Goal: Information Seeking & Learning: Learn about a topic

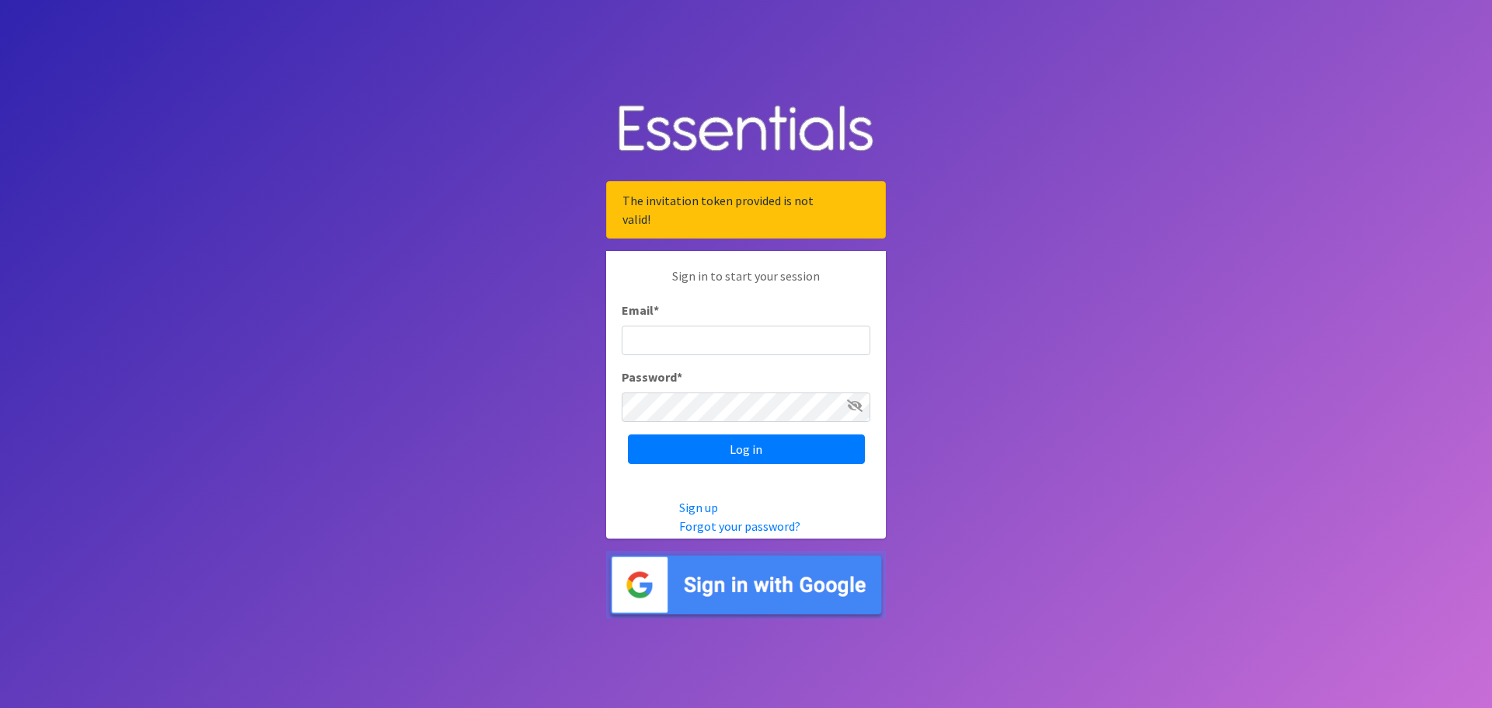
click at [788, 345] on input "Email *" at bounding box center [746, 341] width 249 height 30
click at [748, 330] on input "carrienicoson@gmail.com" at bounding box center [746, 341] width 249 height 30
drag, startPoint x: 772, startPoint y: 345, endPoint x: 593, endPoint y: 341, distance: 178.8
click at [593, 341] on body "The invitation token provided is not valid! Sign in to start your session Email…" at bounding box center [746, 354] width 1492 height 708
type input "carrie@indianadiaperbank.org"
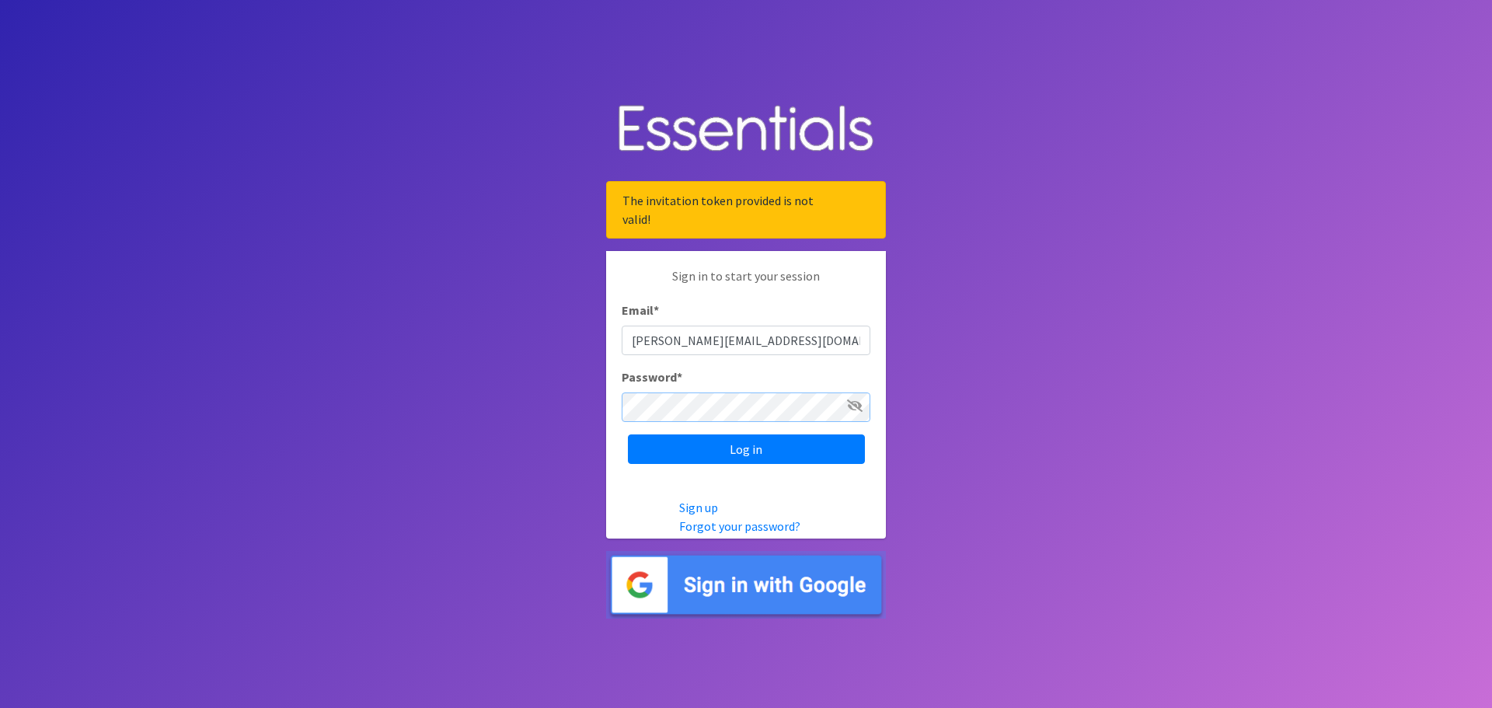
click at [628, 434] on input "Log in" at bounding box center [746, 449] width 237 height 30
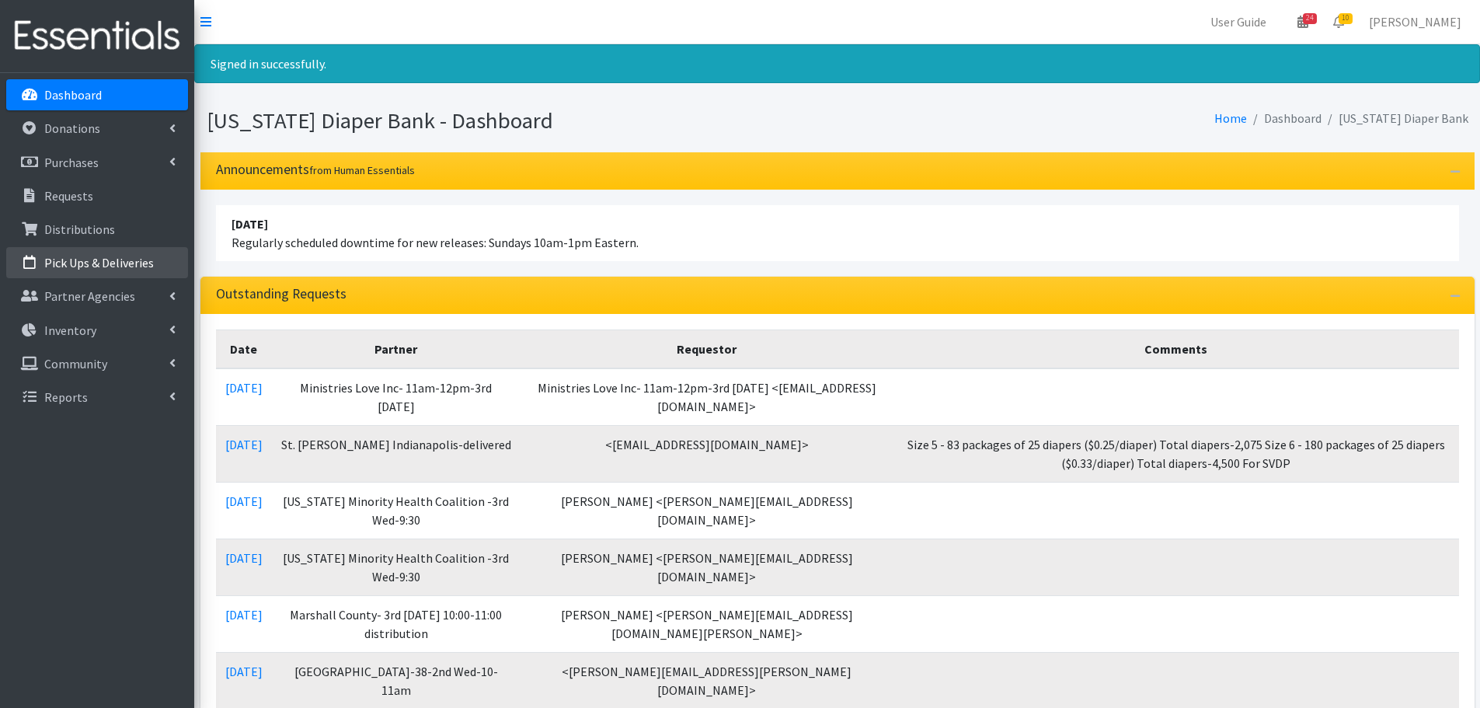
click at [122, 264] on p "Pick Ups & Deliveries" at bounding box center [99, 263] width 110 height 16
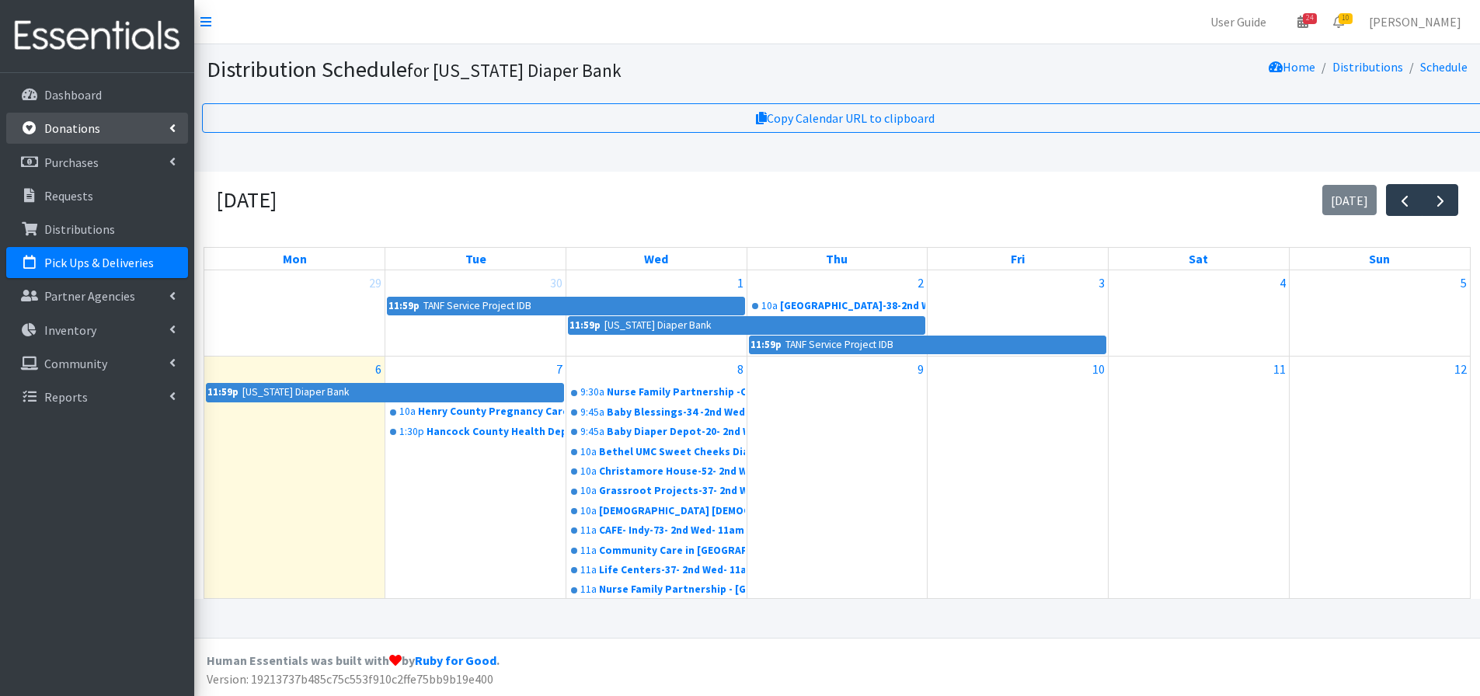
click at [90, 130] on p "Donations" at bounding box center [72, 128] width 56 height 16
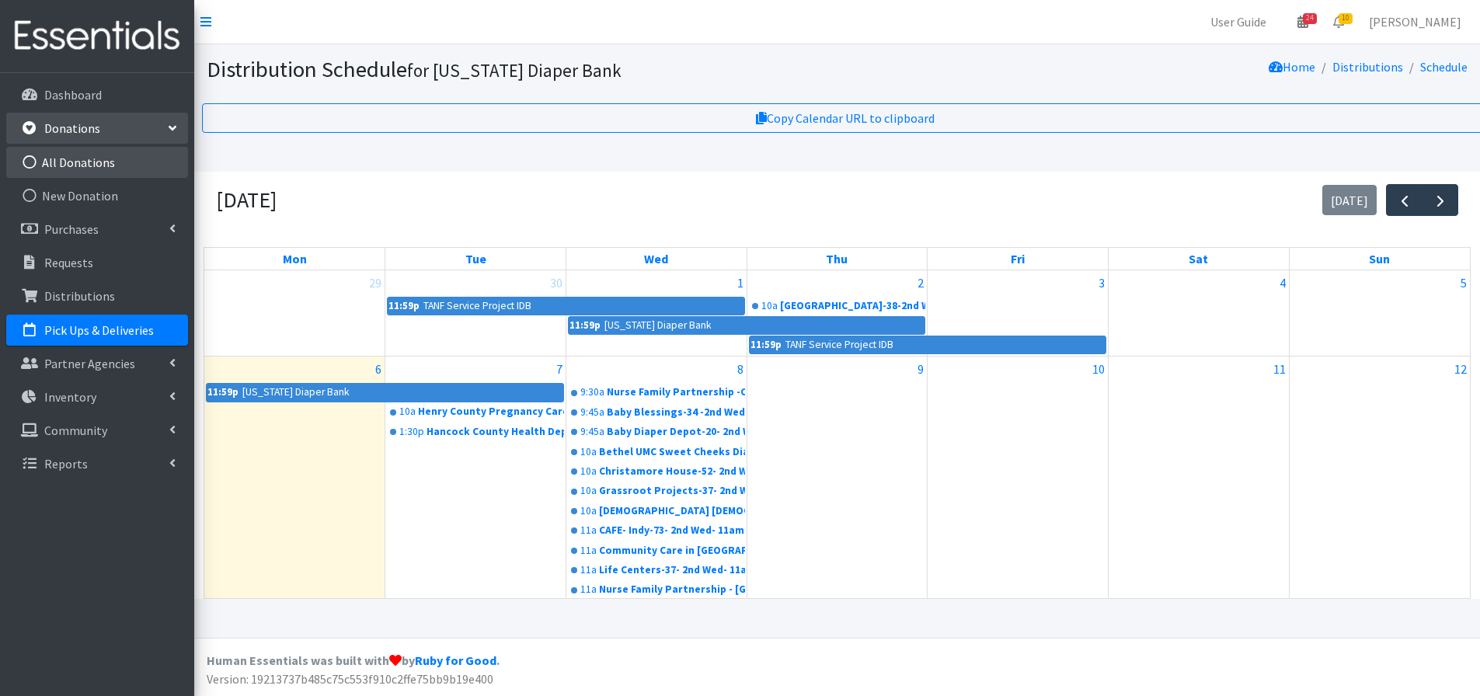
click at [81, 152] on link "All Donations" at bounding box center [97, 162] width 182 height 31
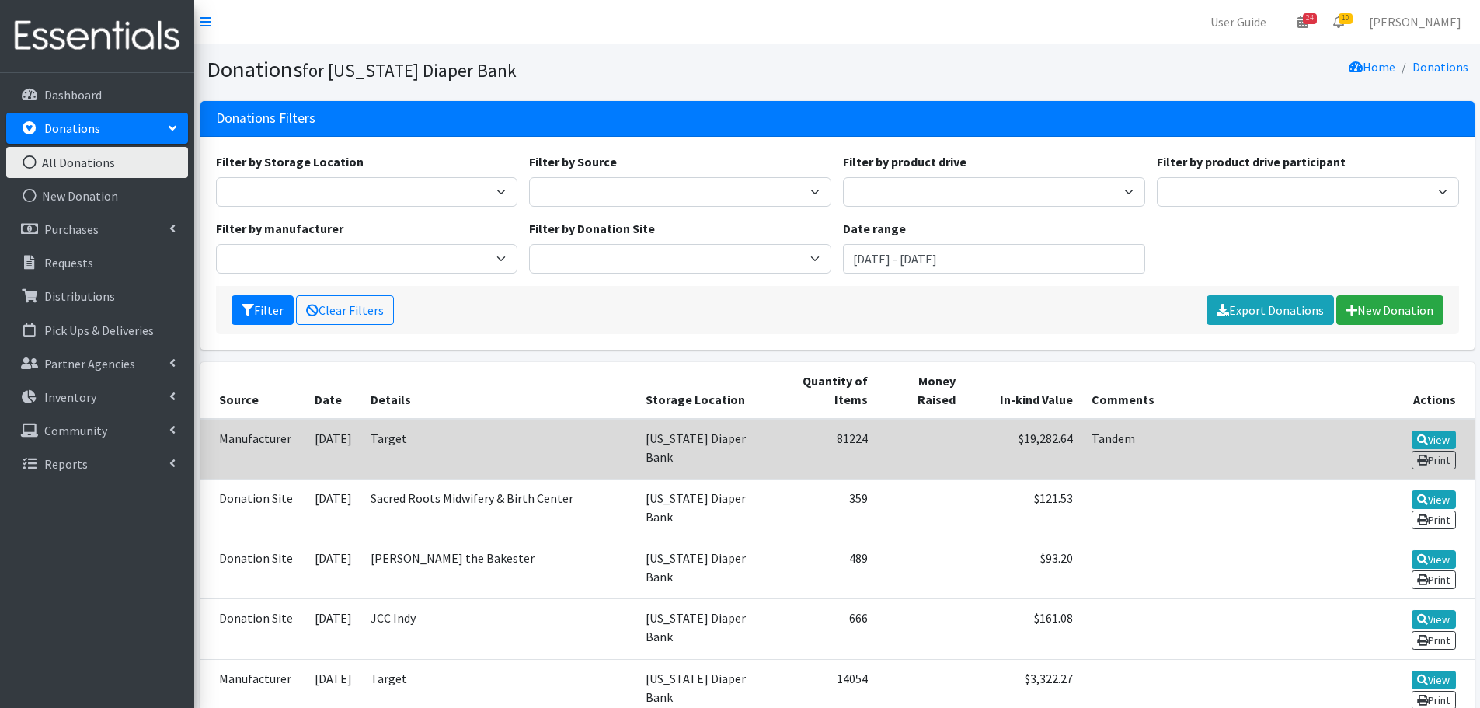
click at [1037, 451] on td "$19,282.64" at bounding box center [1023, 449] width 117 height 61
click at [1438, 430] on link "View" at bounding box center [1434, 439] width 44 height 19
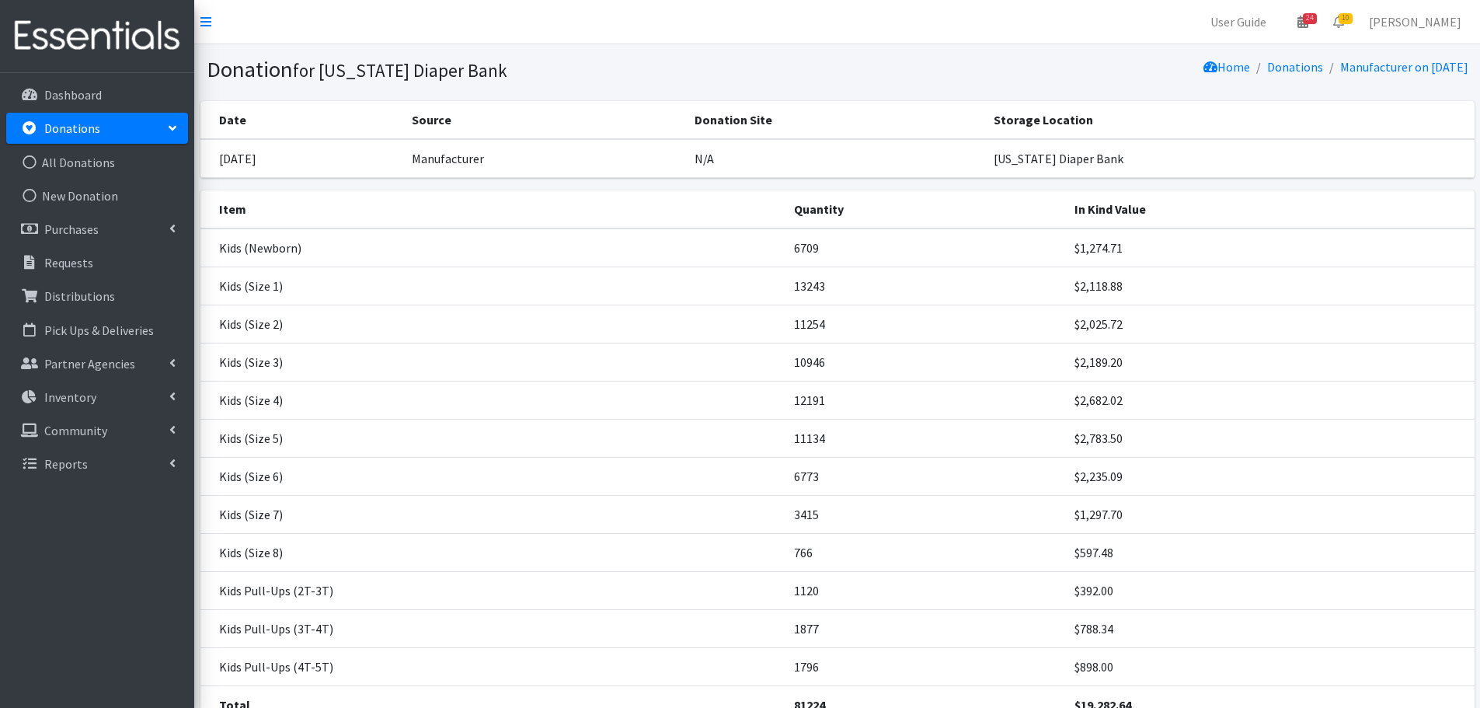
click at [799, 246] on td "6709" at bounding box center [925, 247] width 281 height 39
click at [311, 242] on td "Kids (Newborn)" at bounding box center [492, 247] width 584 height 39
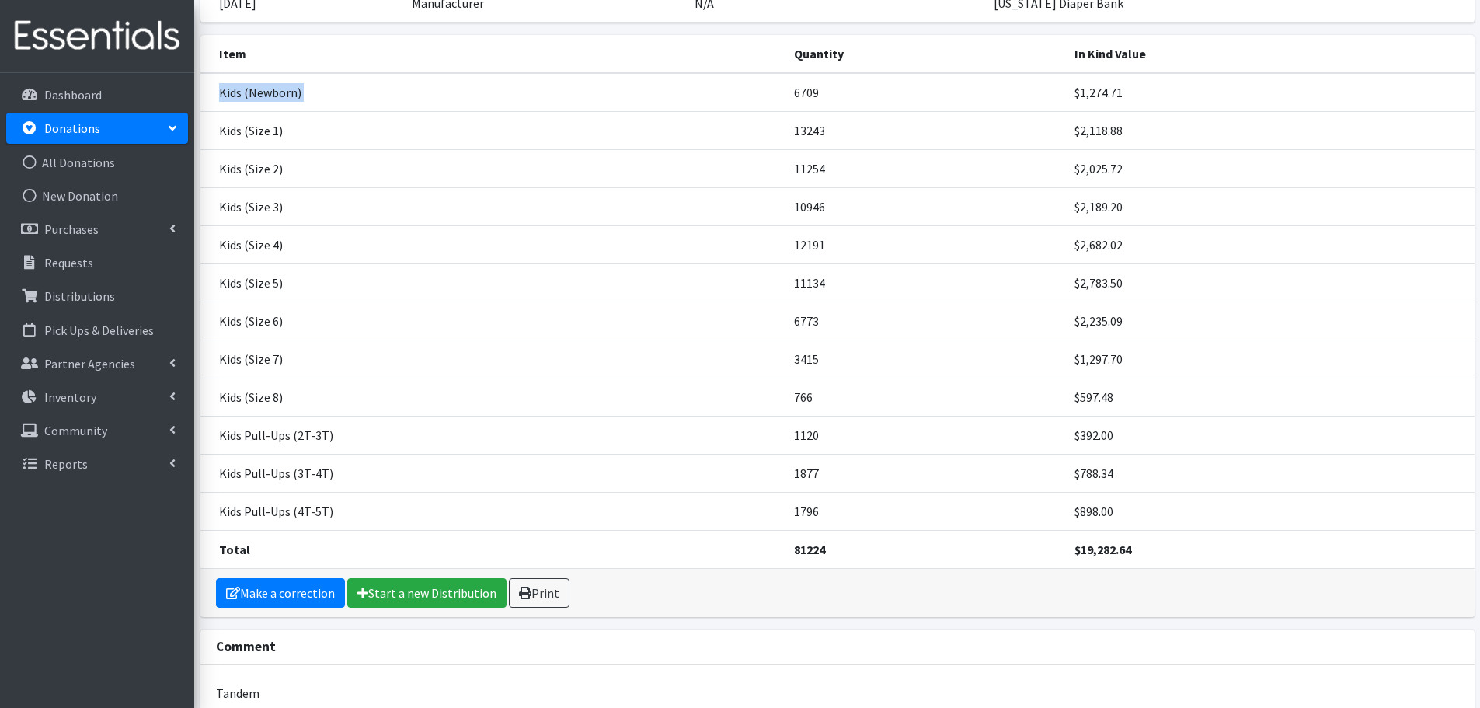
scroll to position [78, 0]
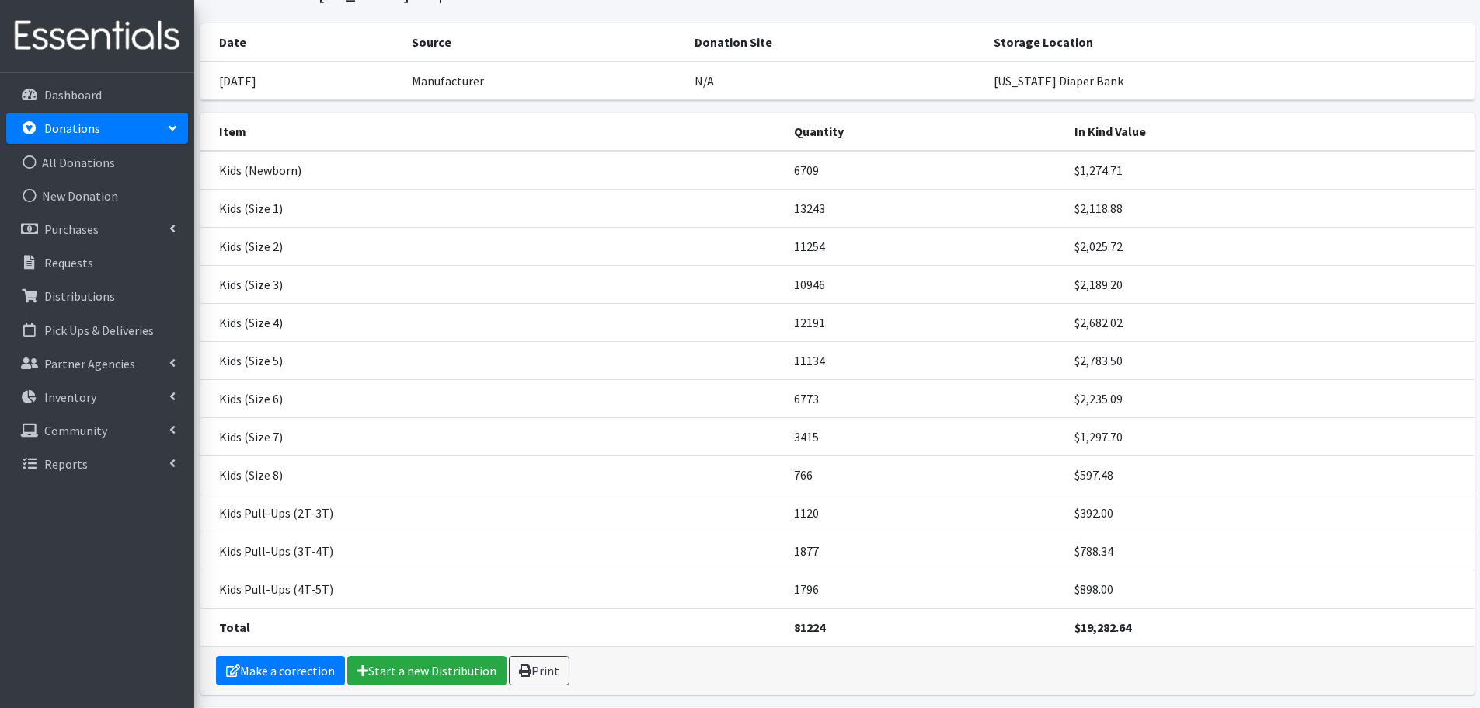
click at [798, 276] on td "10946" at bounding box center [925, 284] width 281 height 38
click at [811, 265] on td "10946" at bounding box center [925, 284] width 281 height 38
click at [813, 256] on td "11254" at bounding box center [925, 246] width 281 height 38
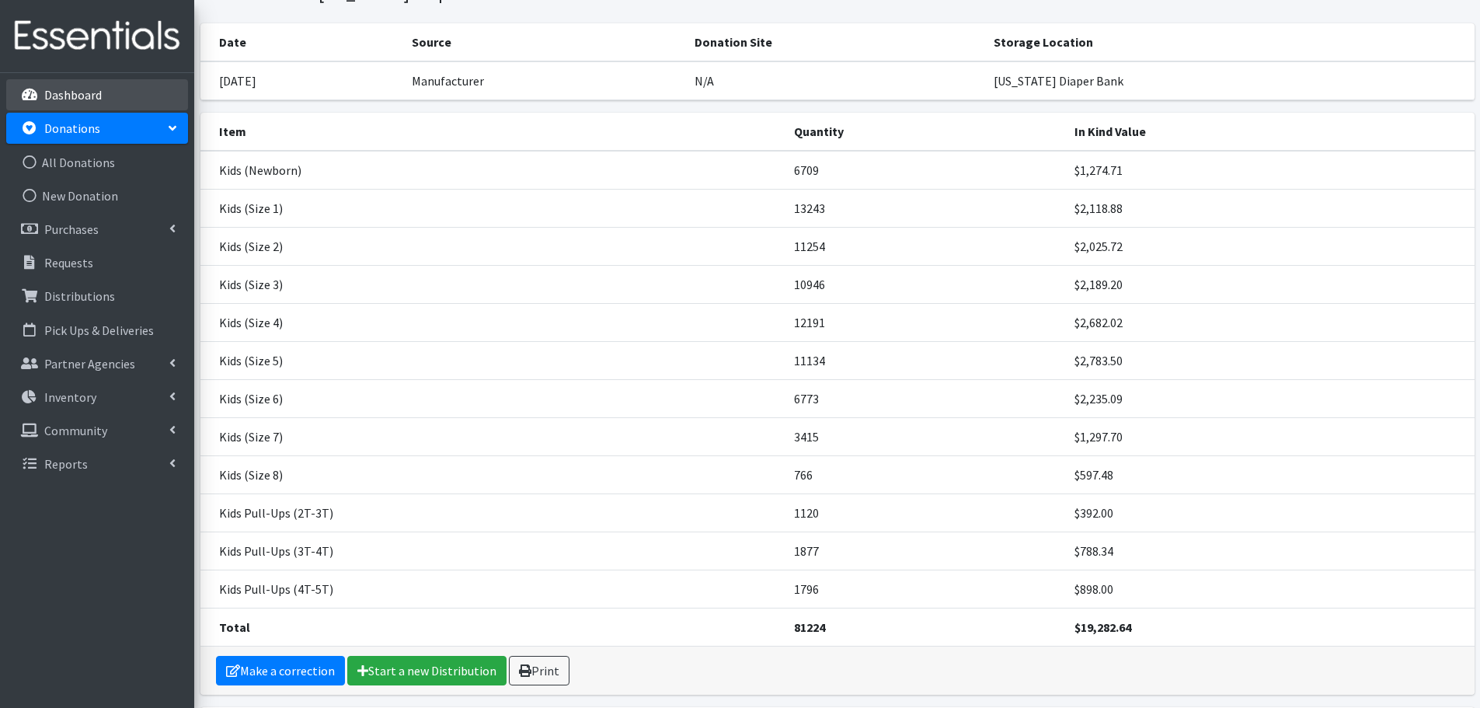
click at [114, 105] on link "Dashboard" at bounding box center [97, 94] width 182 height 31
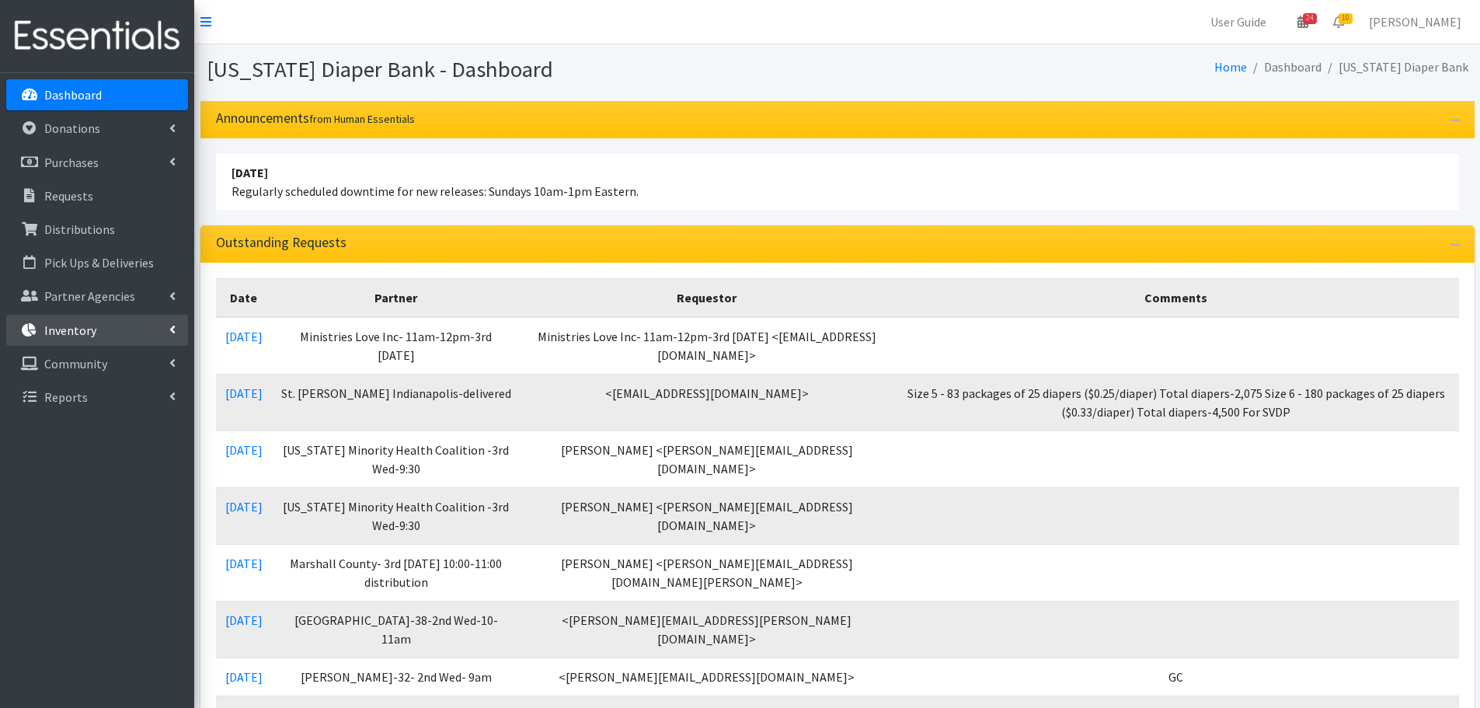
click at [86, 331] on p "Inventory" at bounding box center [70, 330] width 52 height 16
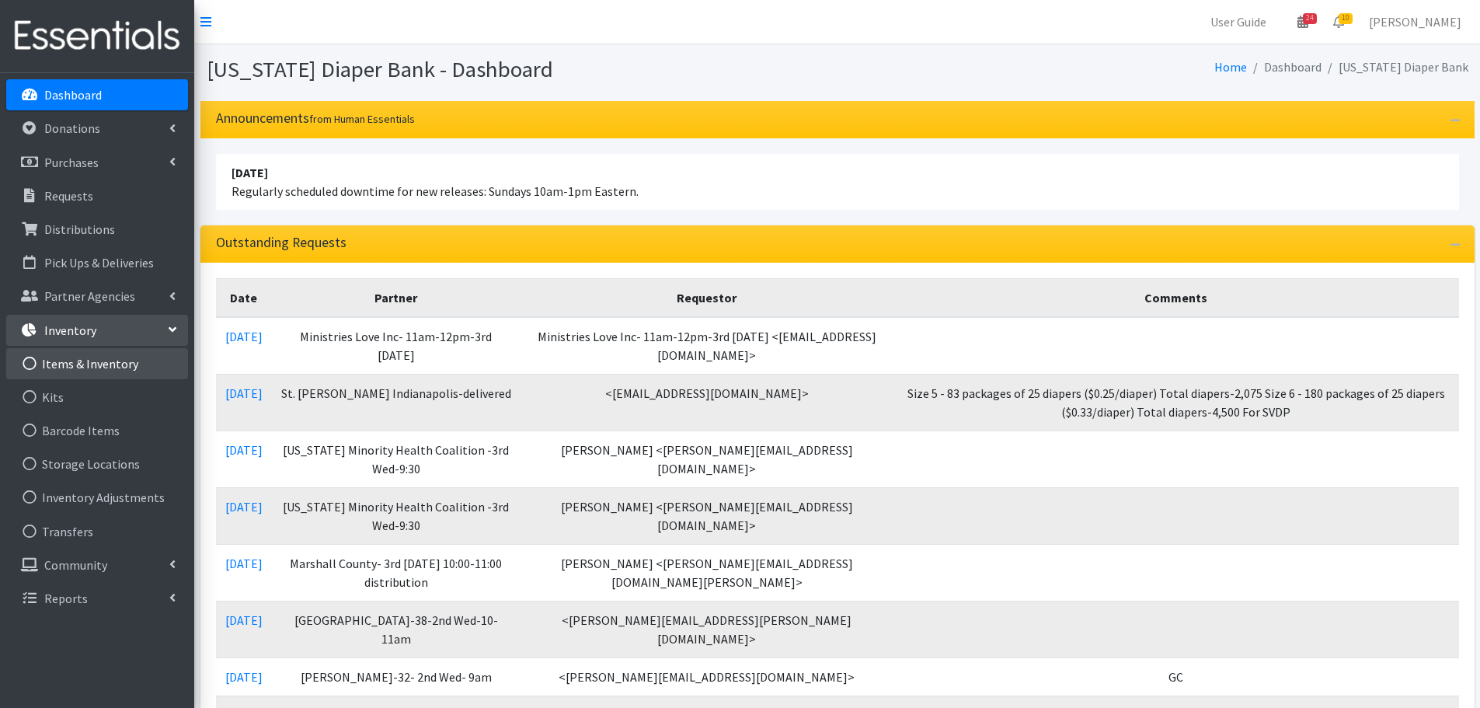
click at [76, 361] on link "Items & Inventory" at bounding box center [97, 363] width 182 height 31
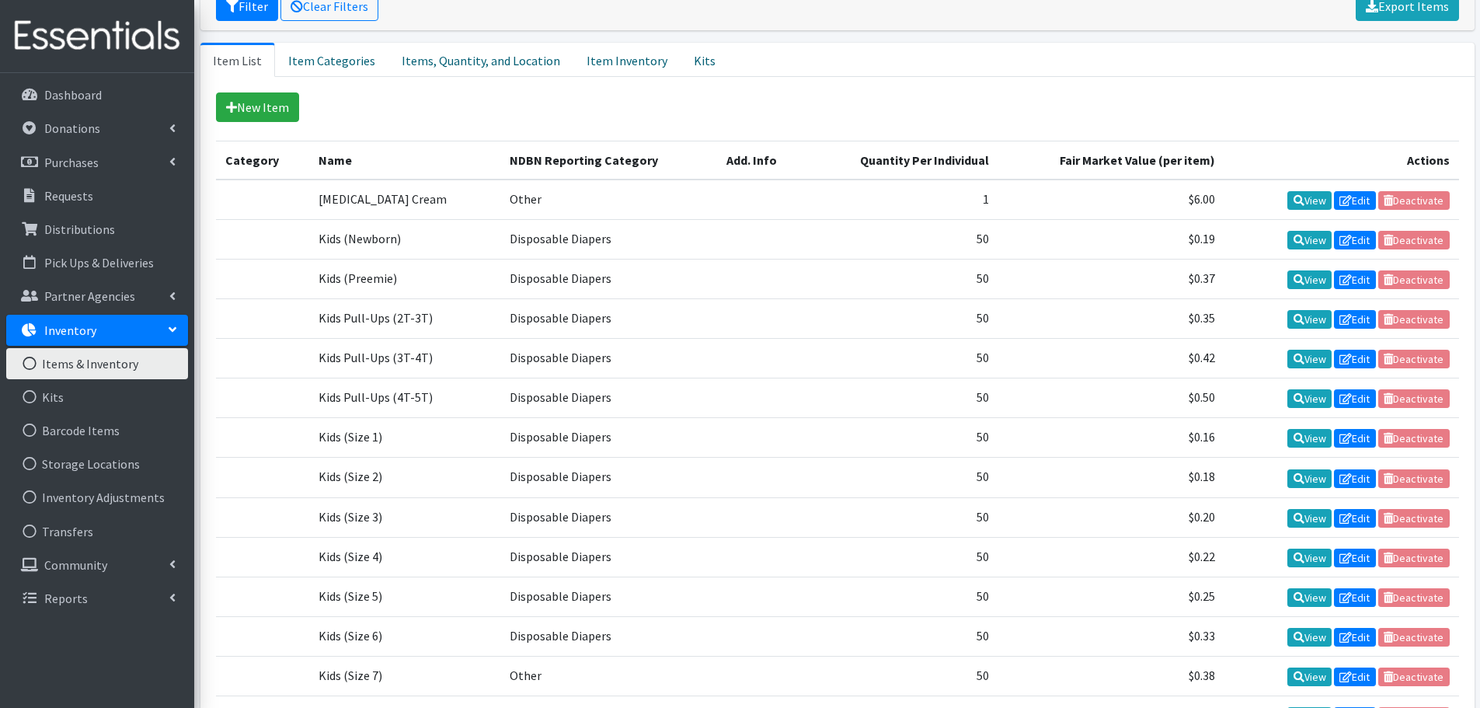
scroll to position [263, 0]
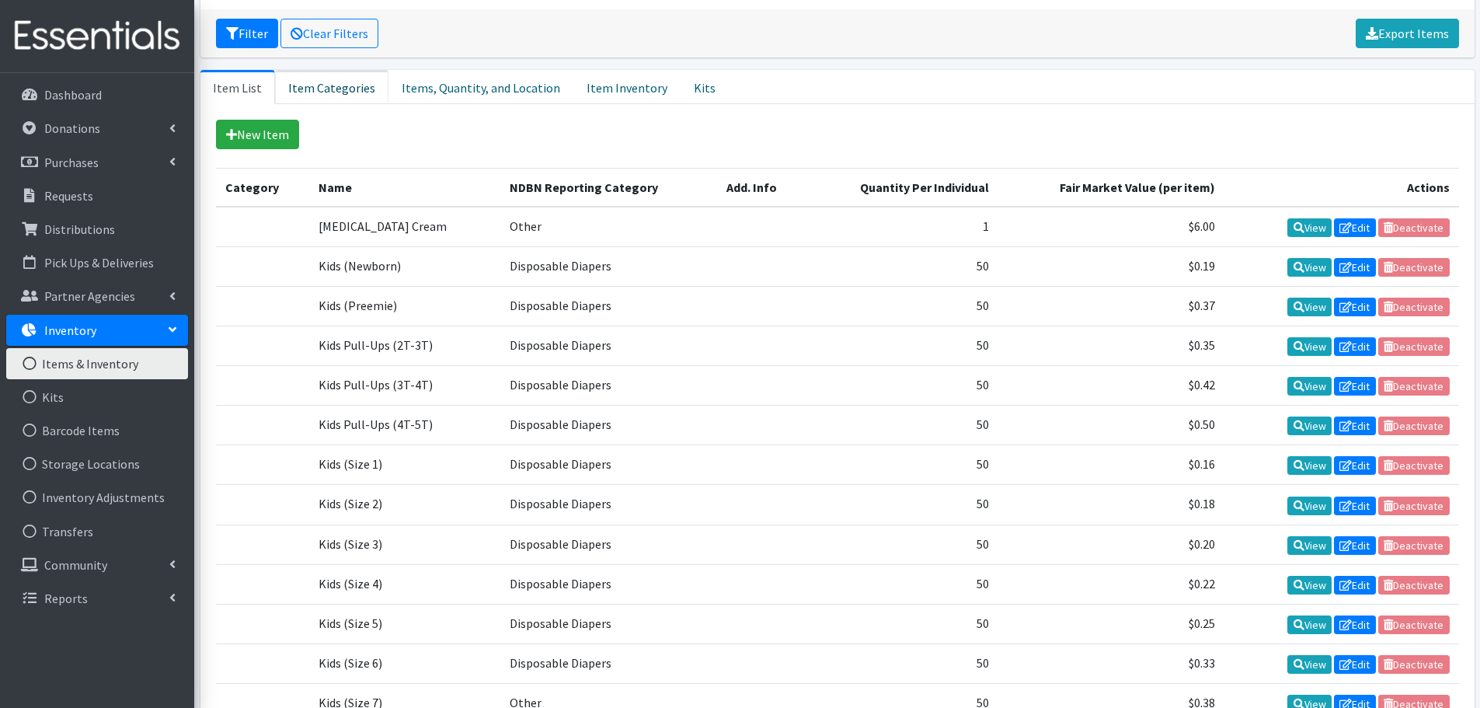
click at [350, 90] on link "Item Categories" at bounding box center [331, 87] width 113 height 34
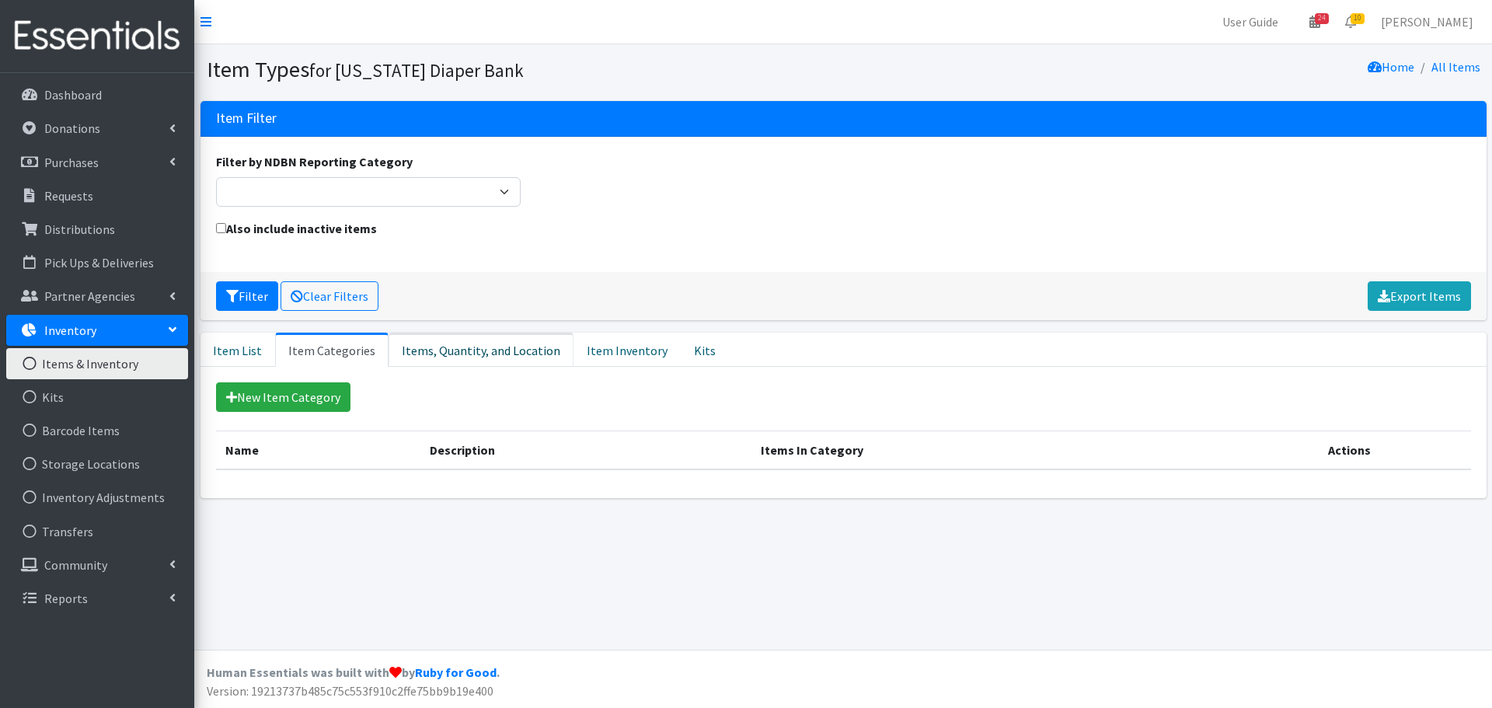
click at [488, 347] on link "Items, Quantity, and Location" at bounding box center [481, 350] width 185 height 34
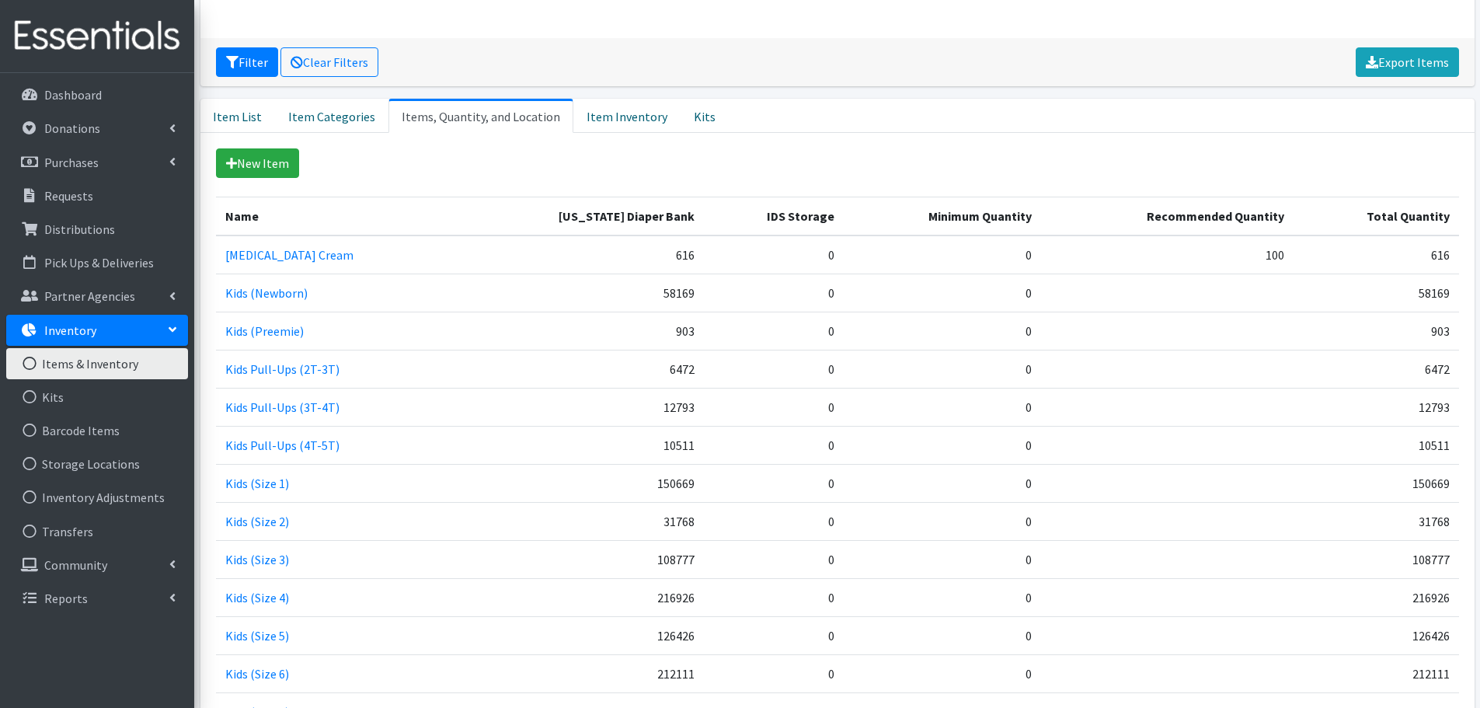
scroll to position [233, 0]
click at [47, 412] on link "Kits" at bounding box center [97, 397] width 182 height 31
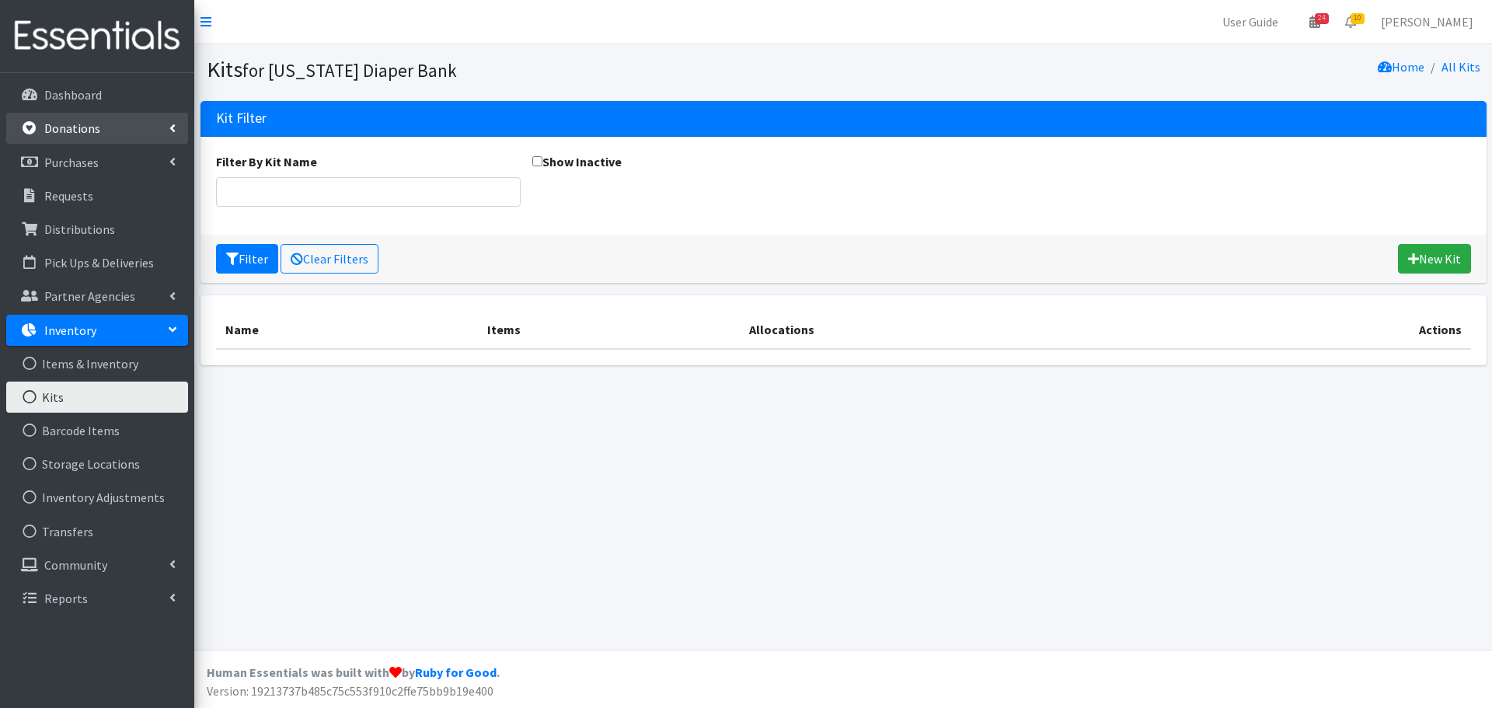
click at [100, 124] on link "Donations" at bounding box center [97, 128] width 182 height 31
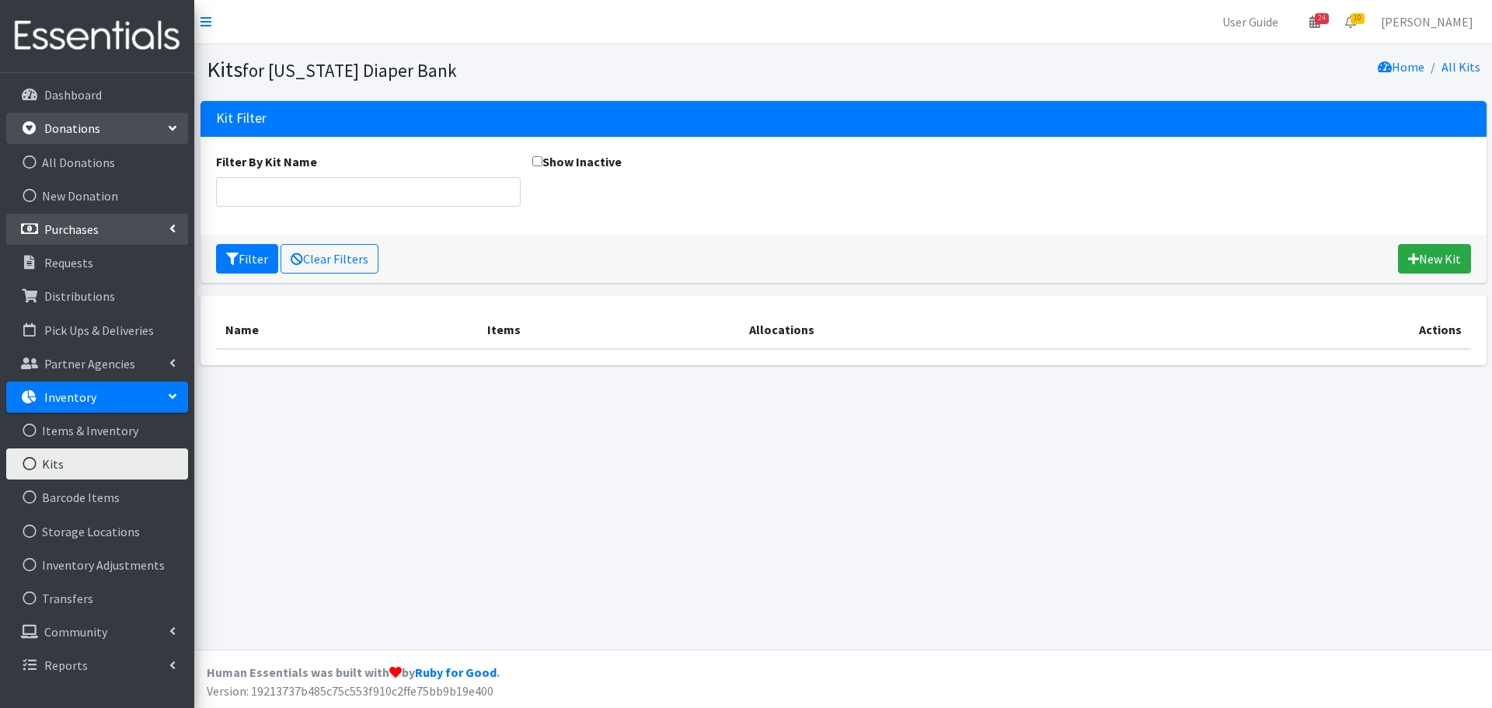
click at [70, 235] on p "Purchases" at bounding box center [71, 229] width 54 height 16
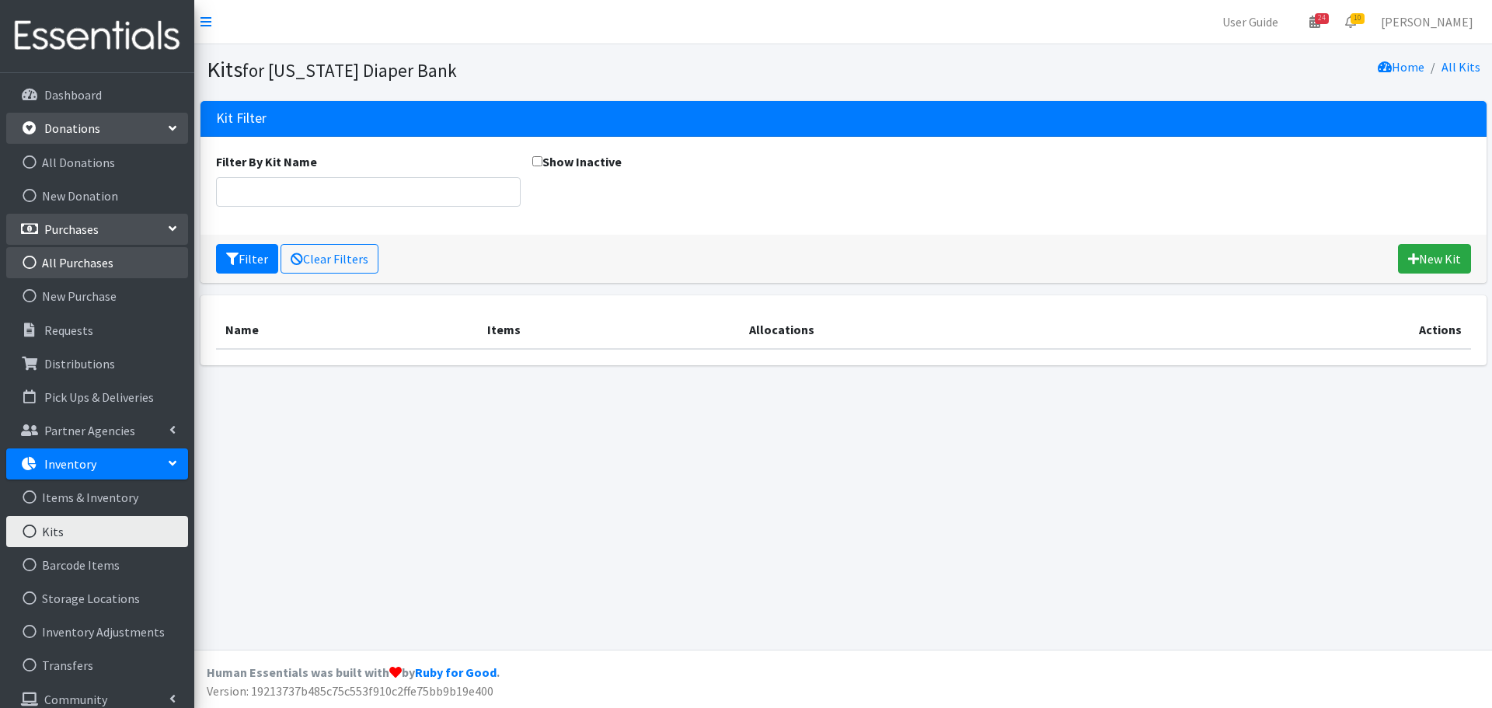
click at [65, 260] on link "All Purchases" at bounding box center [97, 262] width 182 height 31
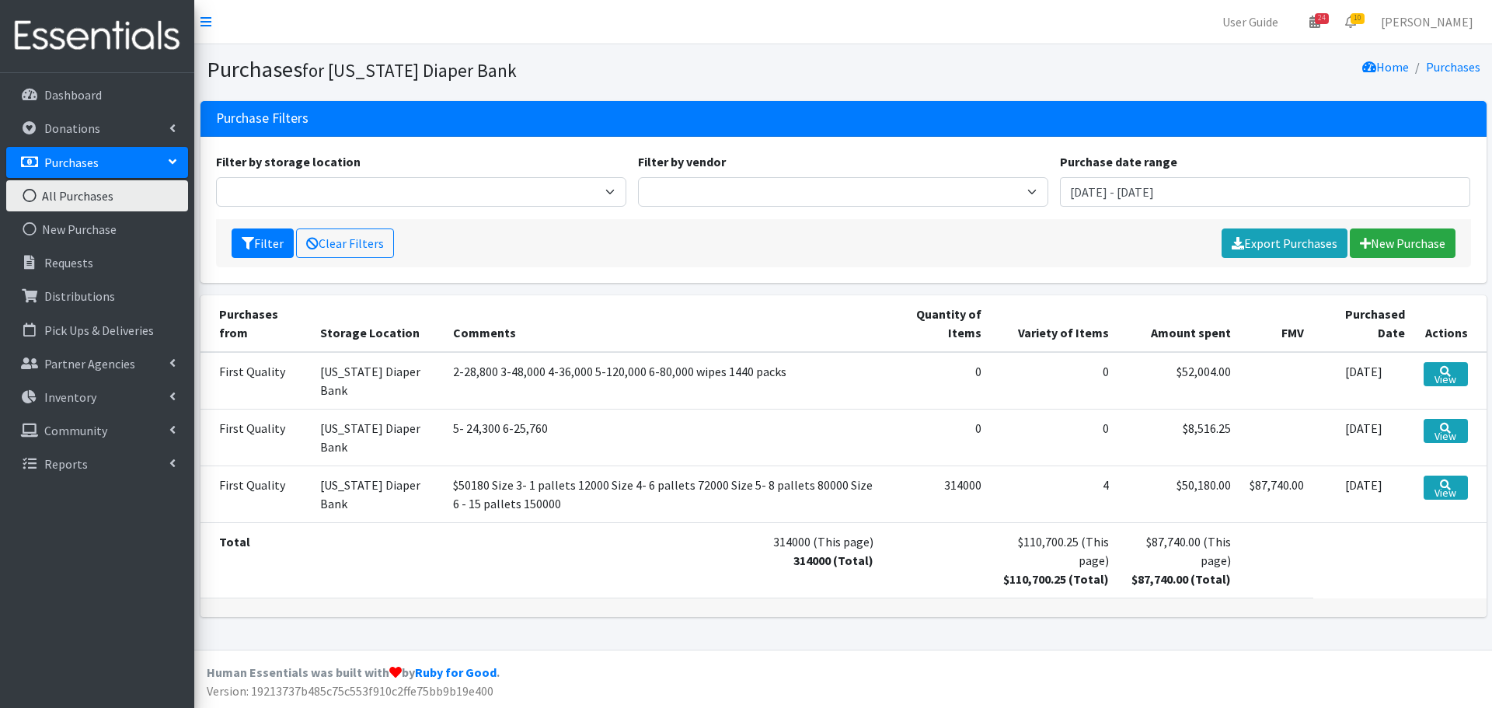
click at [444, 499] on td "$50180 Size 3- 1 pallets 12000 Size 4- 6 pallets 72000 Size 5- 8 pallets 80000 …" at bounding box center [663, 493] width 439 height 57
click at [1441, 378] on link "View" at bounding box center [1446, 374] width 44 height 24
click at [1437, 489] on link "View" at bounding box center [1446, 488] width 44 height 24
click at [58, 285] on link "Distributions" at bounding box center [97, 296] width 182 height 31
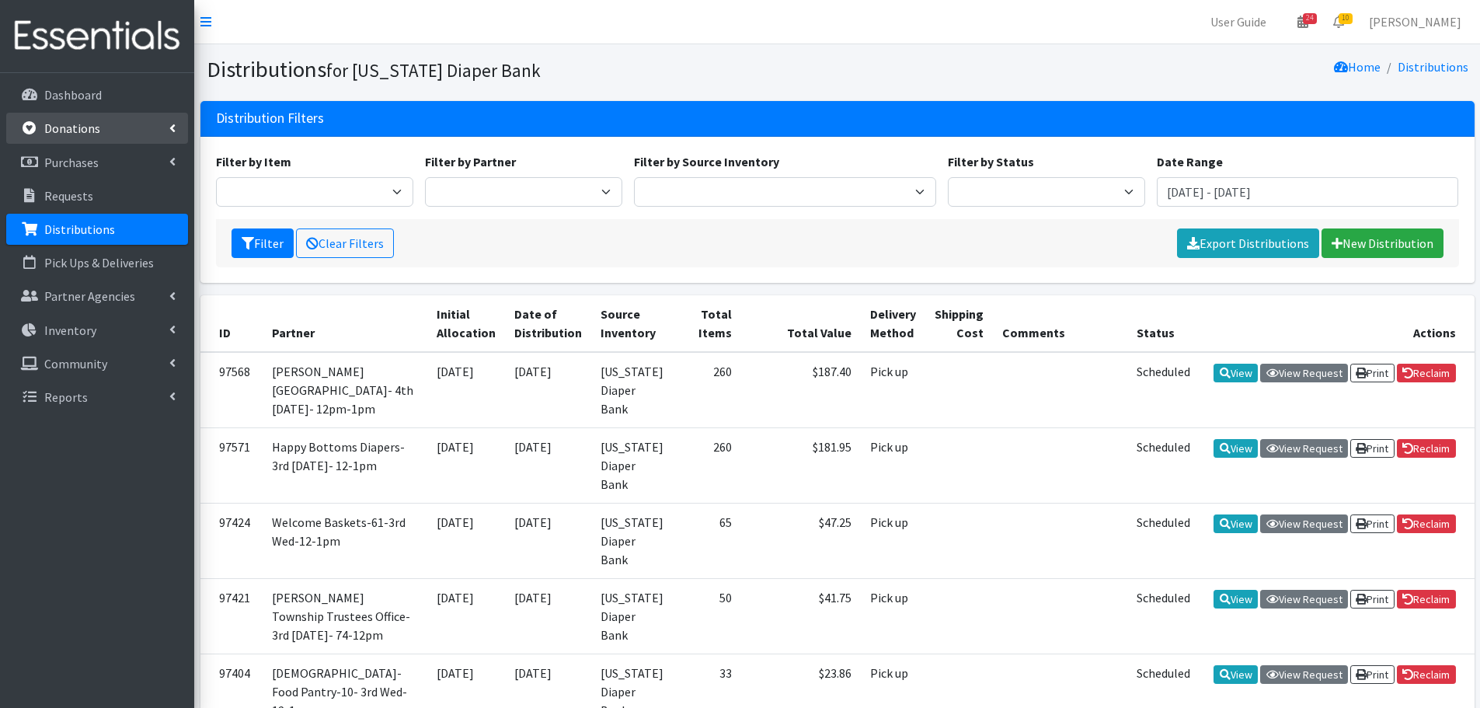
click at [78, 114] on link "Donations" at bounding box center [97, 128] width 182 height 31
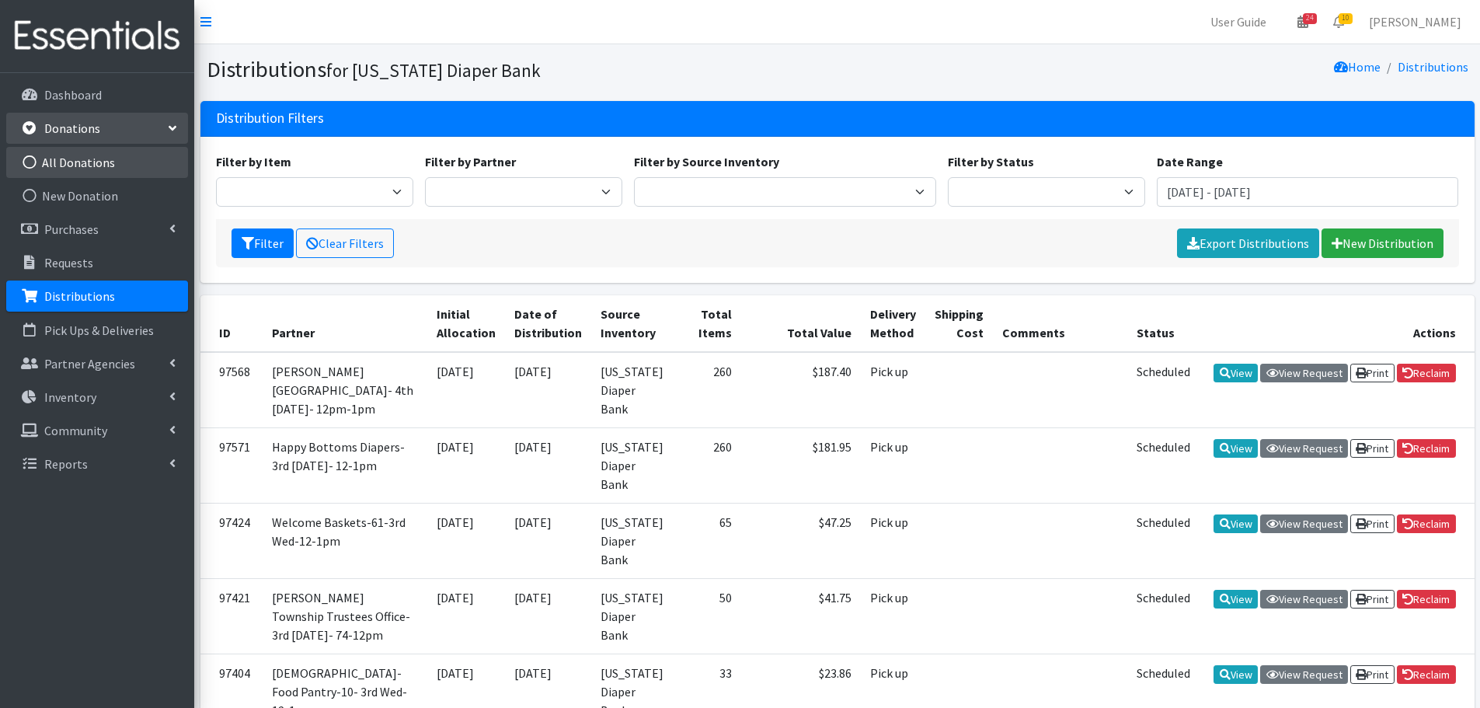
click at [68, 158] on link "All Donations" at bounding box center [97, 162] width 182 height 31
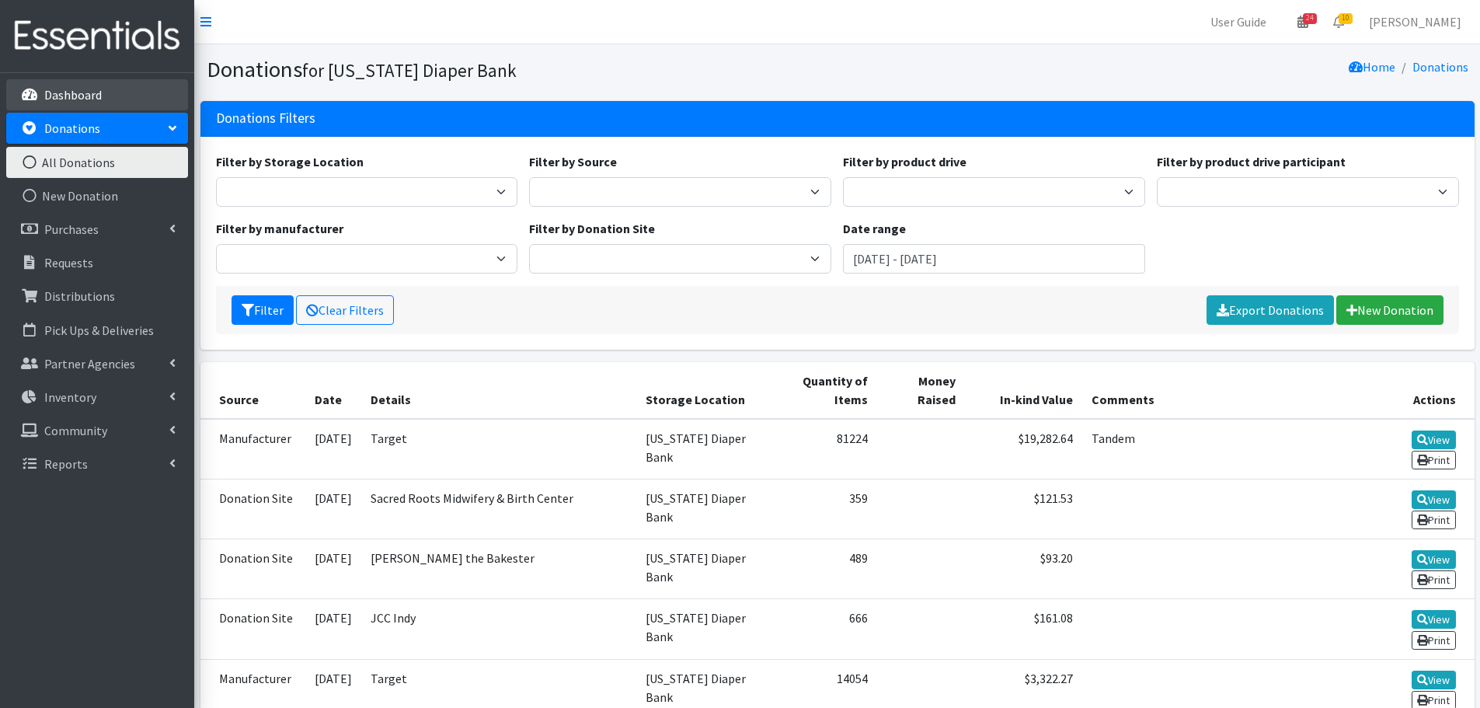
click at [40, 91] on link "Dashboard" at bounding box center [97, 94] width 182 height 31
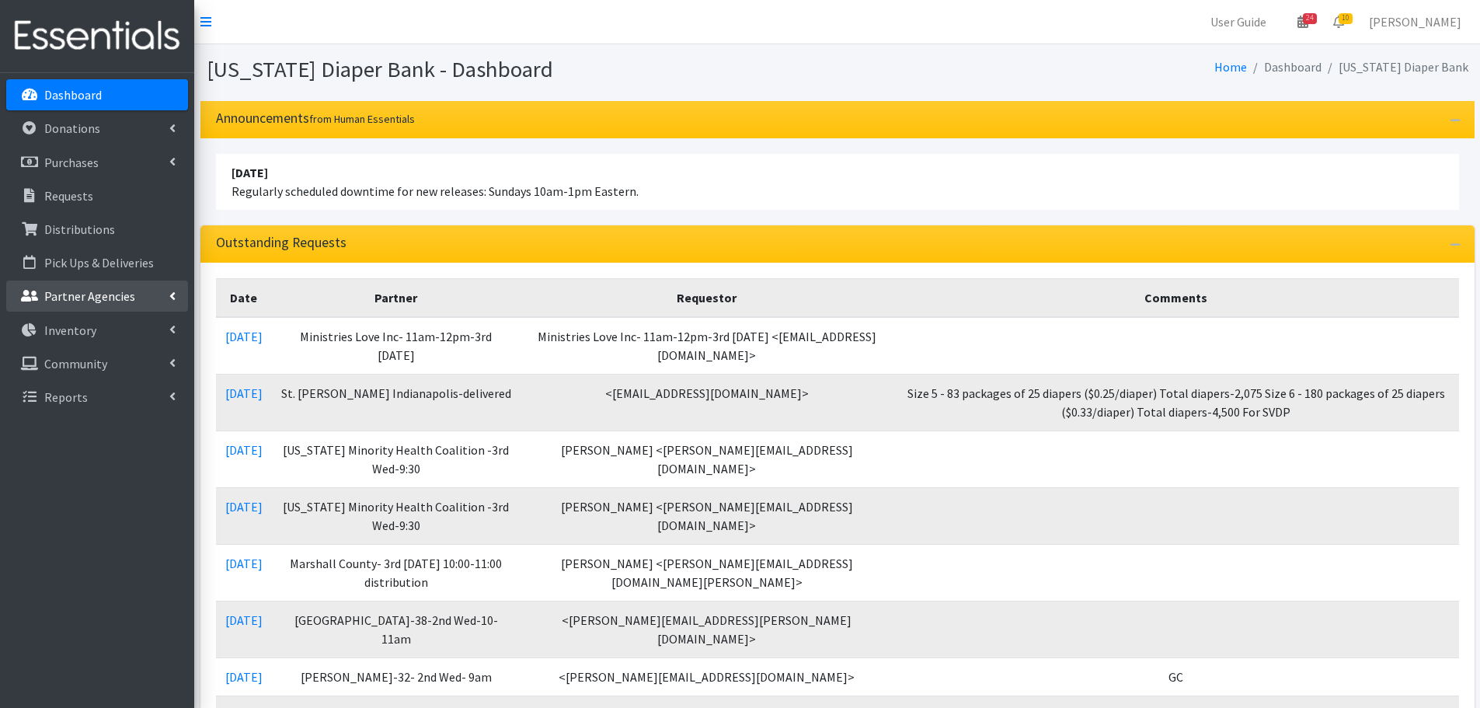
click at [82, 300] on p "Partner Agencies" at bounding box center [89, 296] width 91 height 16
click at [89, 389] on p "Inventory" at bounding box center [70, 397] width 52 height 16
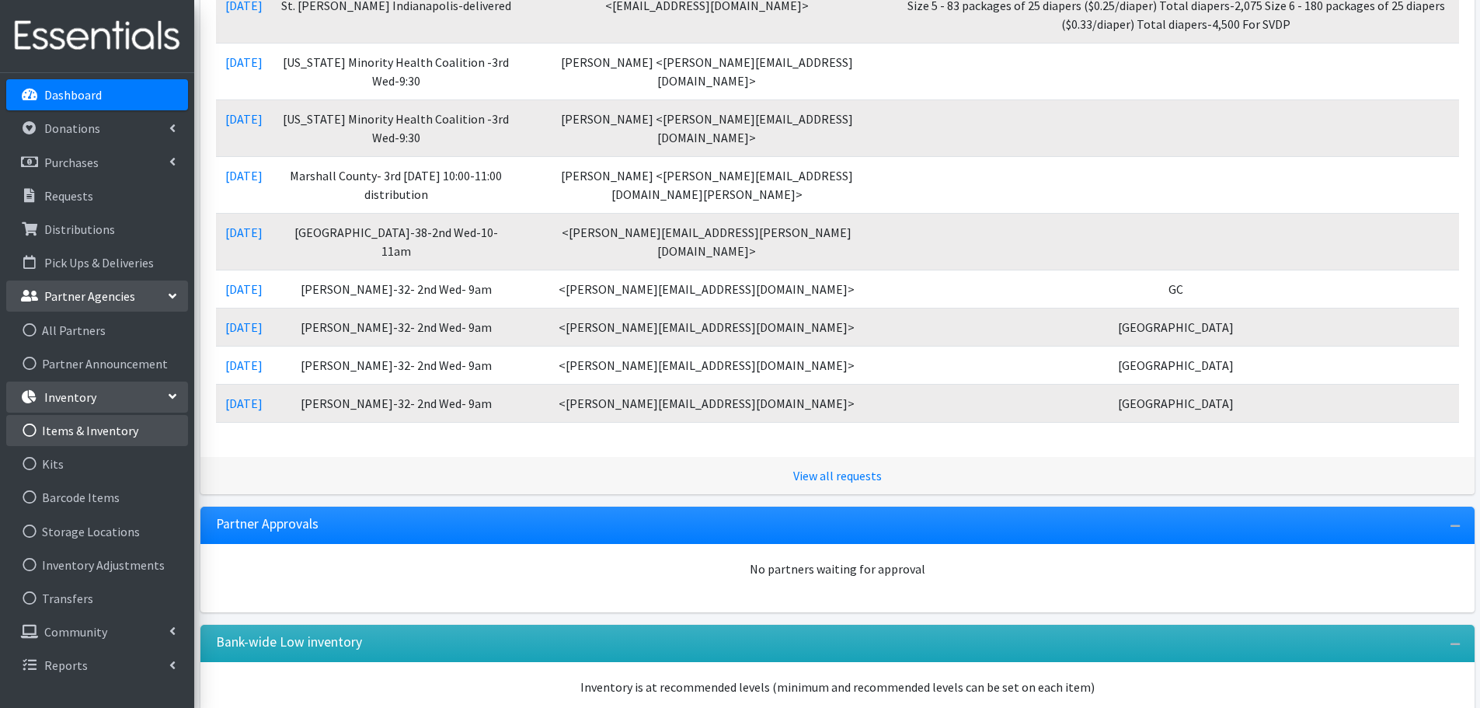
scroll to position [389, 0]
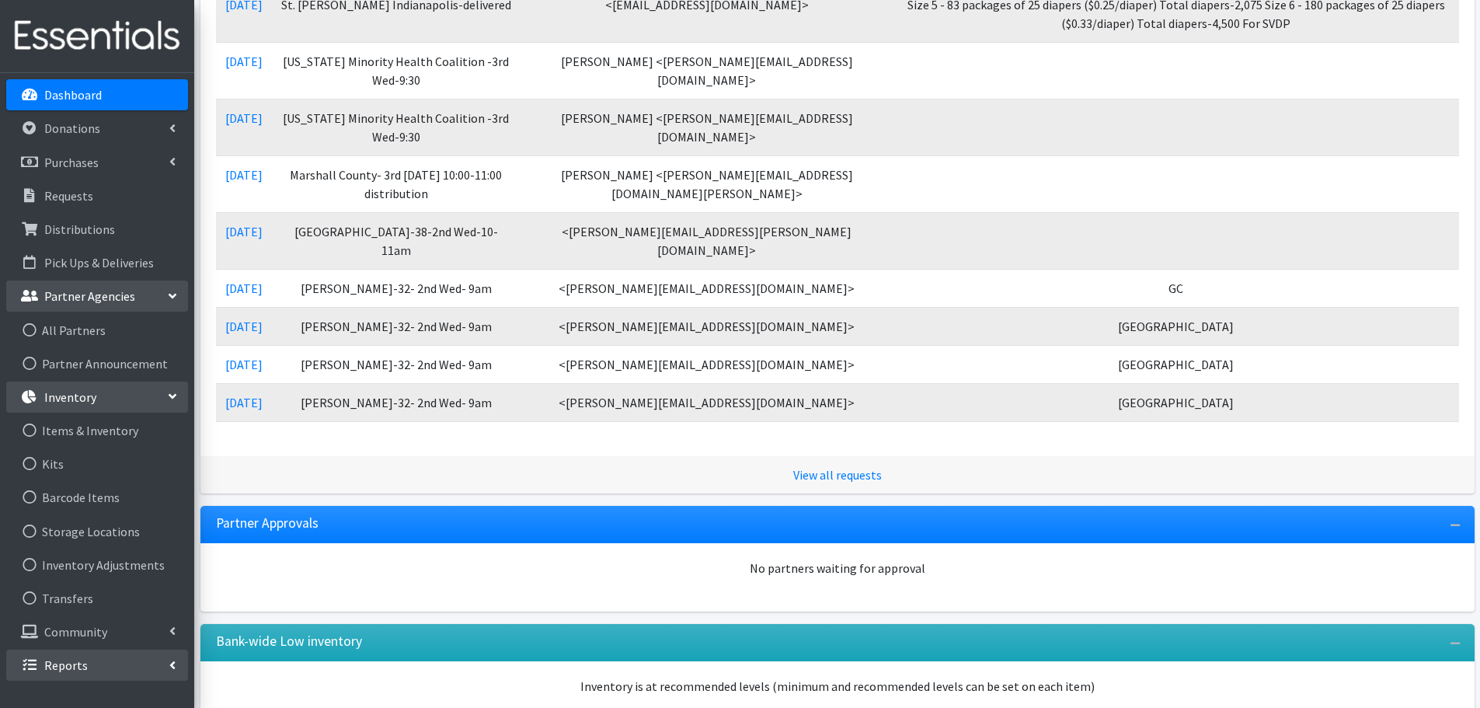
click at [83, 664] on p "Reports" at bounding box center [66, 665] width 44 height 16
